Goal: Find contact information: Find contact information

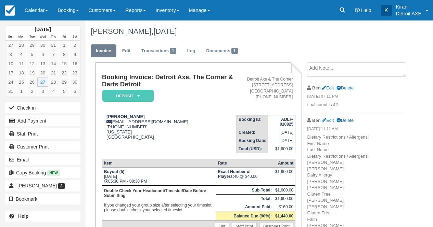
scroll to position [58, 0]
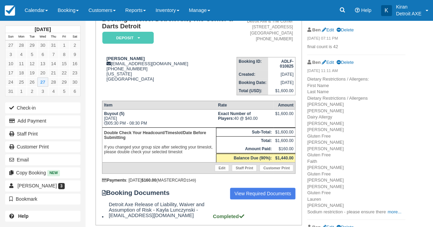
drag, startPoint x: 0, startPoint y: 0, endPoint x: 241, endPoint y: 81, distance: 254.2
click at [208, 146] on p "Double Check Your Headcount/Timeslot/Date Before Submitting If you changed your…" at bounding box center [159, 143] width 110 height 26
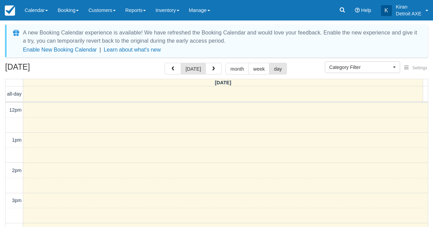
select select
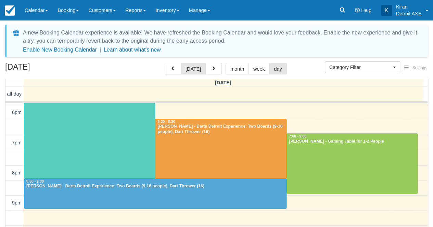
click at [108, 135] on div at bounding box center [89, 133] width 130 height 89
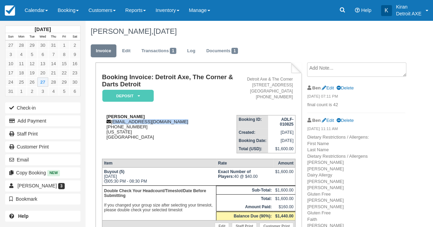
drag, startPoint x: 172, startPoint y: 122, endPoint x: 113, endPoint y: 122, distance: 59.2
click at [113, 122] on div "Taylor Parker taylparker@allegisgroup.com 1 (443) 968-4762 Michigan United Stat…" at bounding box center [169, 127] width 134 height 26
copy div "taylparker@allegisgroup.com"
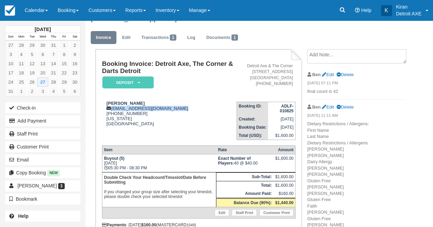
scroll to position [13, 0]
click at [186, 104] on div "Taylor Parker taylparker@allegisgroup.com 1 (443) 968-4762 Michigan United Stat…" at bounding box center [169, 114] width 134 height 26
